Goal: Task Accomplishment & Management: Manage account settings

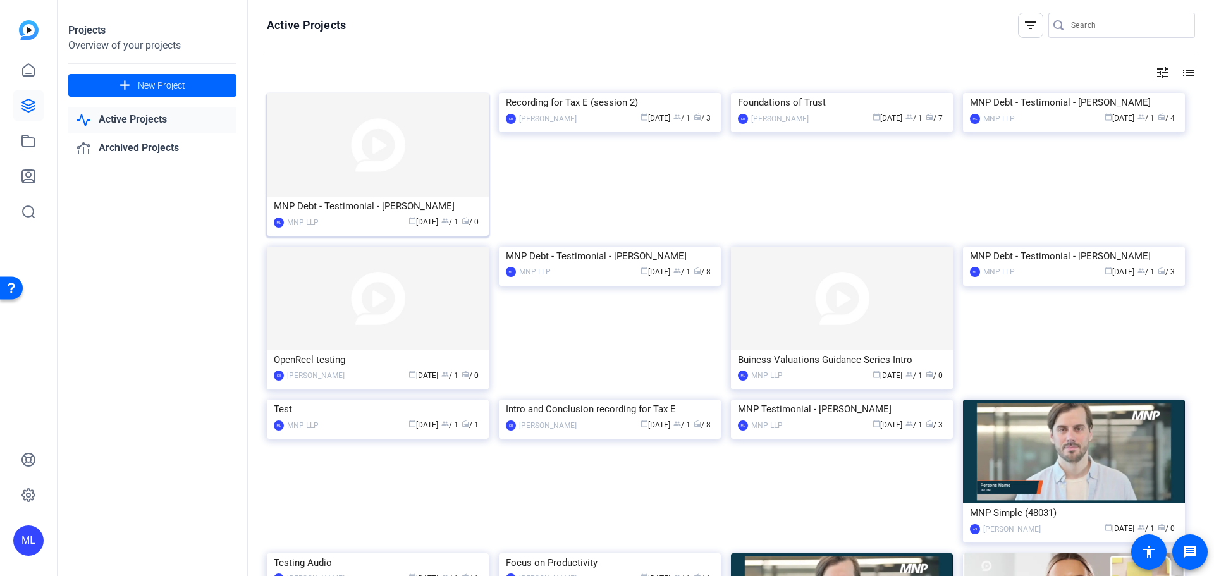
click at [380, 158] on img at bounding box center [378, 145] width 222 height 104
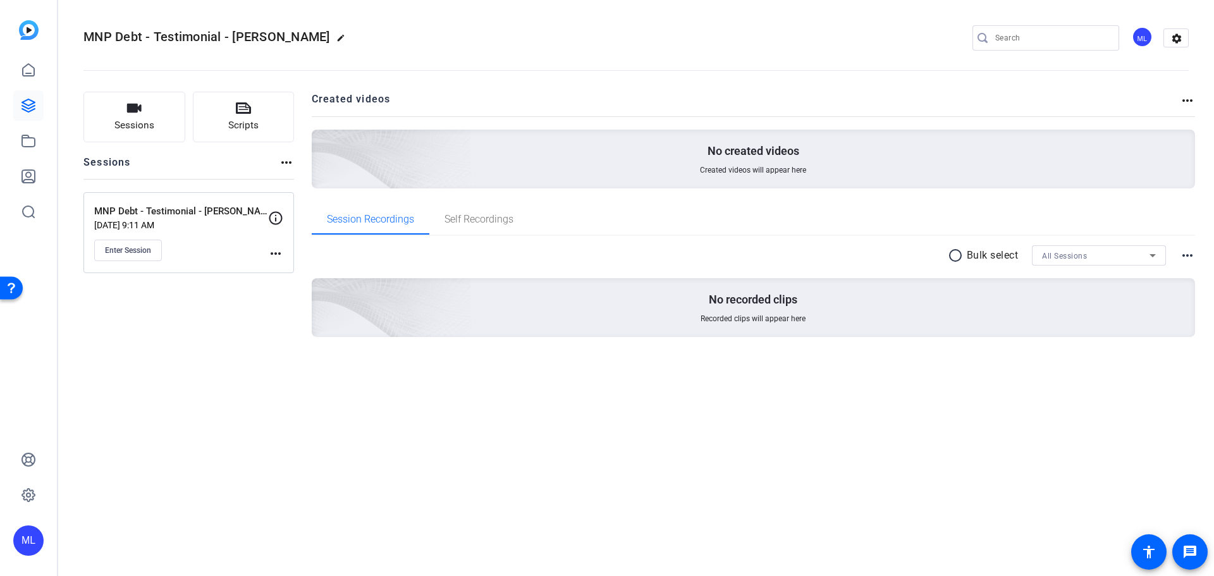
click at [271, 251] on mat-icon "more_horiz" at bounding box center [275, 253] width 15 height 15
click at [197, 255] on div at bounding box center [607, 288] width 1214 height 576
click at [278, 261] on mat-icon "more_horiz" at bounding box center [275, 253] width 15 height 15
click at [300, 274] on span "Edit Session" at bounding box center [307, 271] width 58 height 15
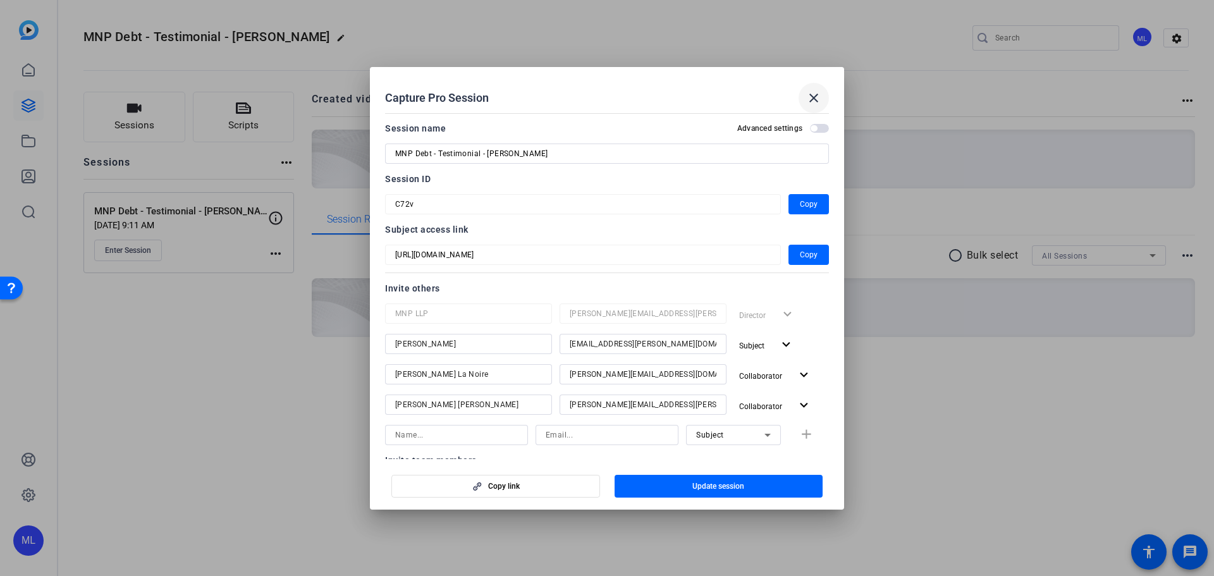
click at [821, 102] on span at bounding box center [814, 98] width 30 height 30
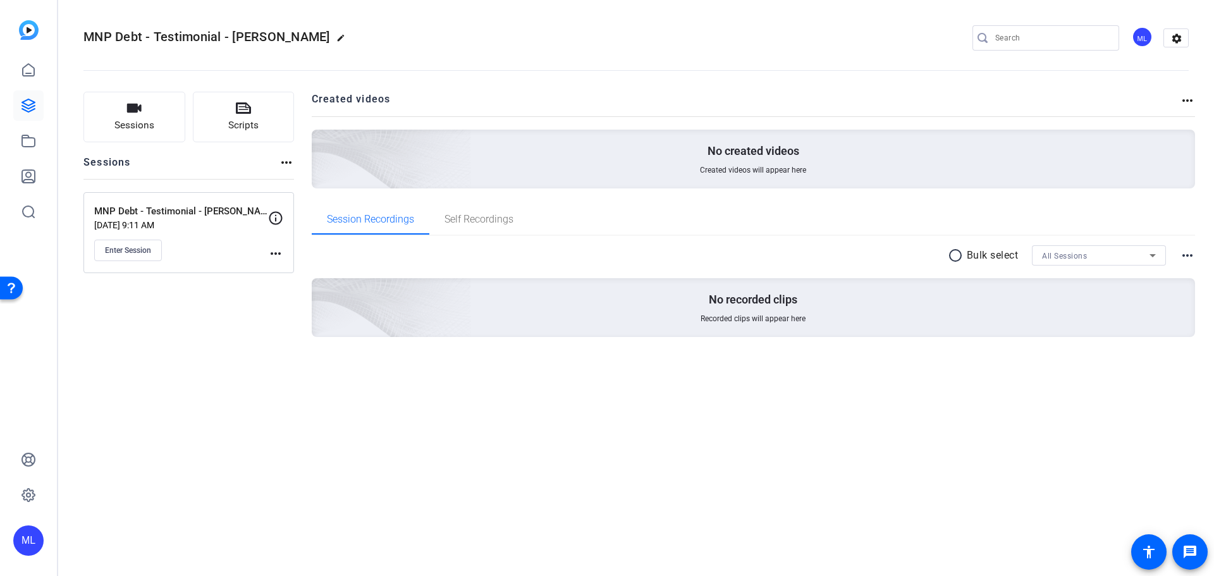
click at [269, 252] on mat-icon "more_horiz" at bounding box center [275, 253] width 15 height 15
click at [278, 222] on div at bounding box center [607, 288] width 1214 height 576
click at [278, 219] on icon at bounding box center [275, 218] width 15 height 15
click at [276, 257] on mat-icon "more_horiz" at bounding box center [275, 253] width 15 height 15
click at [223, 311] on div at bounding box center [607, 288] width 1214 height 576
